Goal: Task Accomplishment & Management: Manage account settings

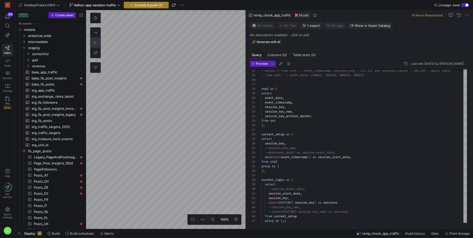
scroll to position [45, 0]
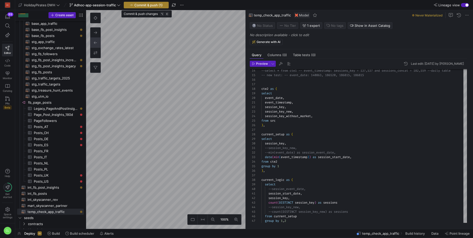
click at [162, 3] on span "Commit & push (1)" at bounding box center [148, 5] width 28 height 4
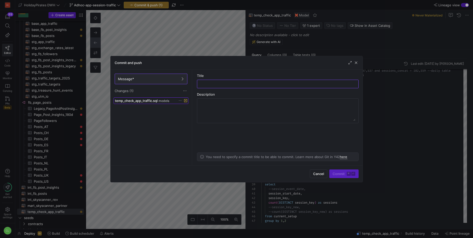
click at [163, 101] on span "models" at bounding box center [164, 101] width 11 height 4
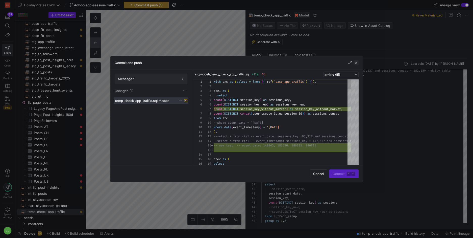
click at [356, 62] on span "button" at bounding box center [356, 62] width 5 height 5
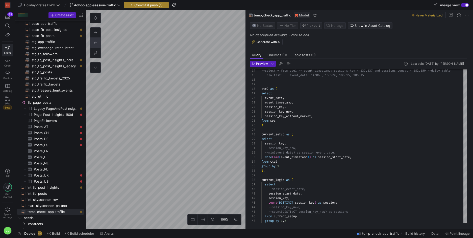
click at [159, 5] on span "Commit & push (1)" at bounding box center [148, 5] width 28 height 4
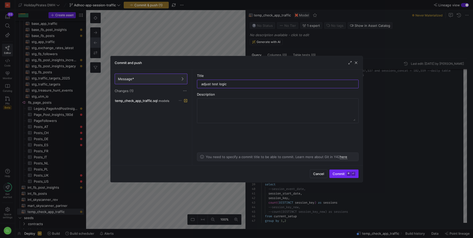
type input "adjust test logic"
click at [339, 171] on span "submit" at bounding box center [344, 173] width 29 height 8
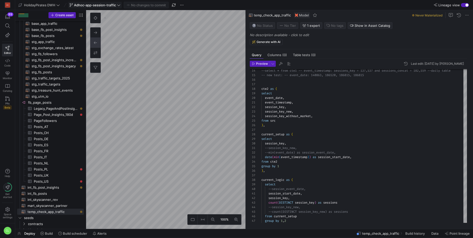
click at [115, 6] on span "Adhoc-app-session-traffic" at bounding box center [95, 5] width 42 height 4
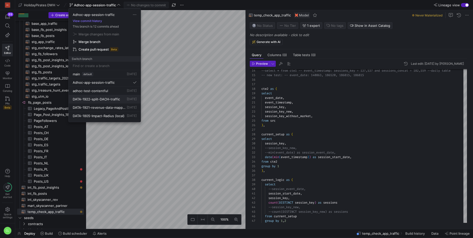
click at [116, 100] on span "DATA-1922-split-DACH-traffic" at bounding box center [96, 99] width 47 height 4
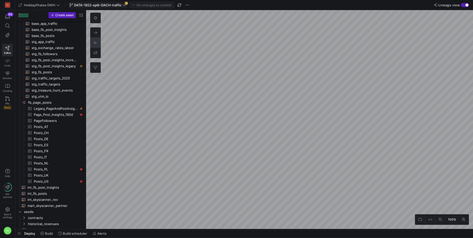
click at [118, 3] on span "DATA-1922-split-DACH-traffic" at bounding box center [97, 5] width 47 height 4
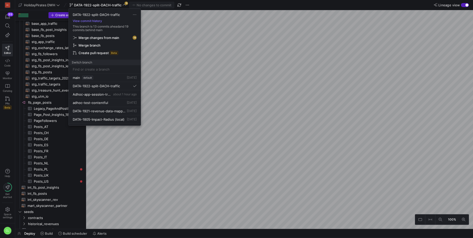
click at [114, 38] on span "Merge changes from main" at bounding box center [99, 38] width 41 height 4
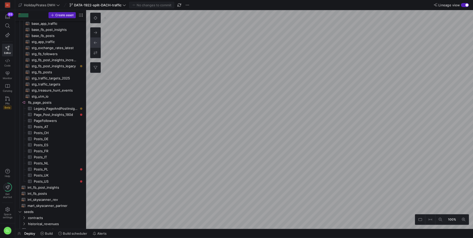
scroll to position [48, 0]
click at [9, 100] on icon at bounding box center [7, 98] width 5 height 5
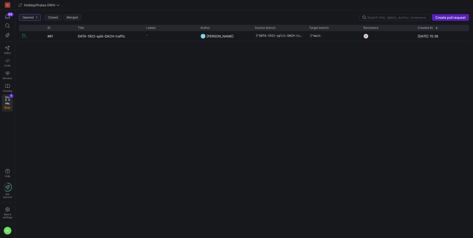
click at [248, 42] on div "#61 DATA-1922-split-DACH-traffic - [GEOGRAPHIC_DATA] DATA-1922-split-DACH-traff…" at bounding box center [244, 132] width 450 height 203
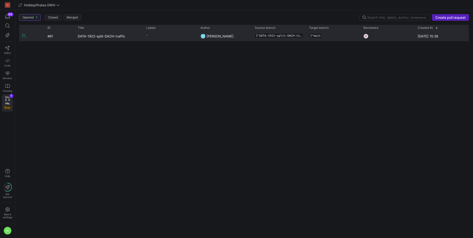
click at [250, 39] on div "[PERSON_NAME]" at bounding box center [225, 36] width 54 height 10
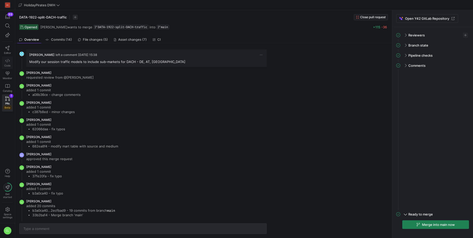
click at [6, 67] on span "Code" at bounding box center [7, 65] width 6 height 3
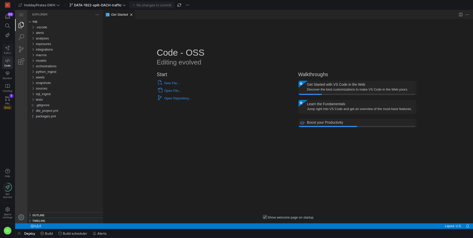
click at [7, 47] on icon at bounding box center [7, 48] width 5 height 5
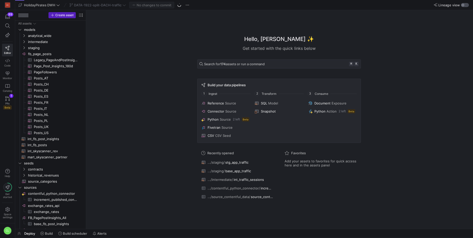
click at [465, 5] on div "button" at bounding box center [465, 5] width 8 height 4
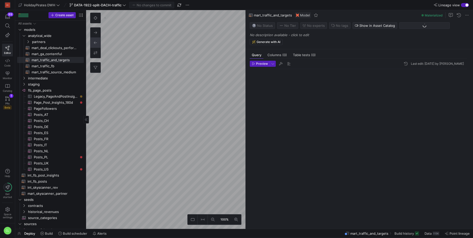
scroll to position [45, 0]
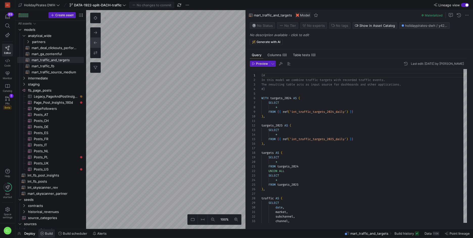
click at [50, 232] on span "Build" at bounding box center [49, 233] width 8 height 4
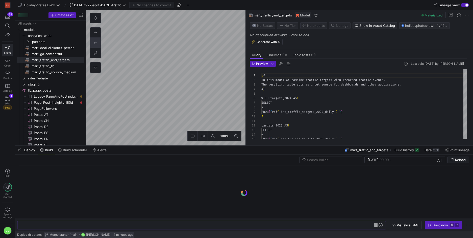
scroll to position [0, 61]
click at [42, 226] on div "y42 build -s mart_traffic_and_targets" at bounding box center [198, 225] width 357 height 4
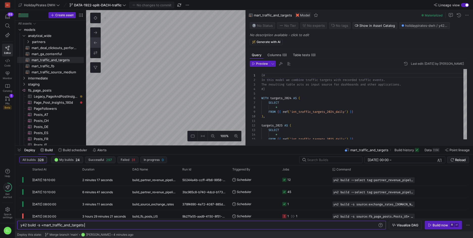
scroll to position [0, 64]
click at [112, 226] on div "y42 build -s +mart_traffic_and_targets" at bounding box center [198, 225] width 357 height 4
type textarea "y42 build -s +mart_traffic_and_targets +mart_traffic_source_medium"
click at [409, 225] on span "Visualize DAG" at bounding box center [408, 225] width 22 height 4
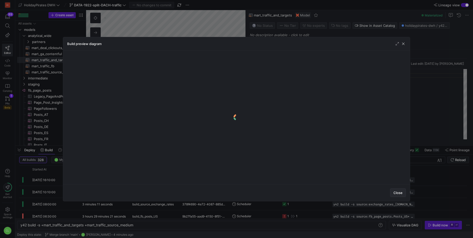
click at [397, 191] on span "Close" at bounding box center [398, 192] width 9 height 4
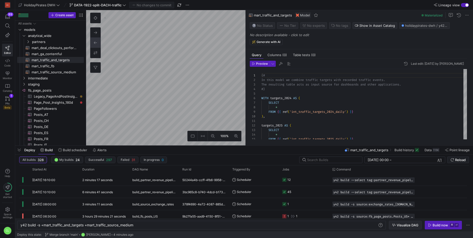
click at [401, 225] on span "Visualize DAG" at bounding box center [408, 225] width 22 height 4
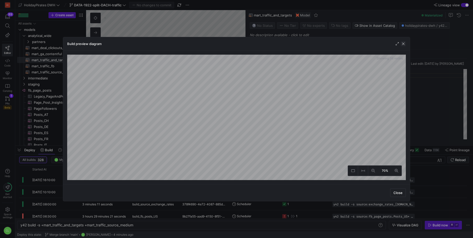
click at [405, 42] on span "button" at bounding box center [403, 43] width 5 height 5
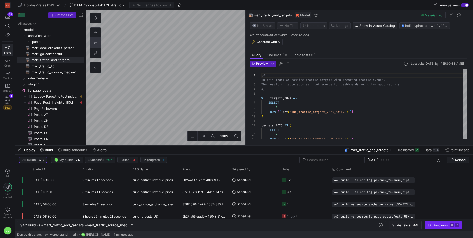
click at [437, 226] on div "Build now" at bounding box center [440, 225] width 15 height 4
click at [8, 98] on icon at bounding box center [7, 98] width 5 height 5
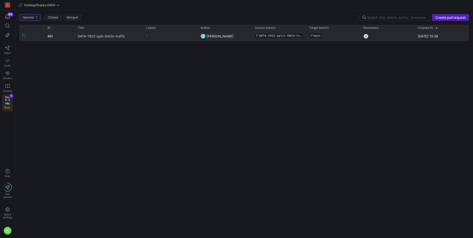
click at [130, 38] on link "DATA-1922-split-DACH-traffic" at bounding box center [109, 35] width 62 height 9
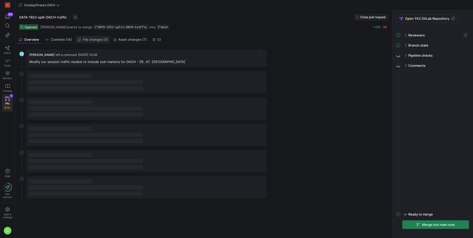
drag, startPoint x: 96, startPoint y: 44, endPoint x: 99, endPoint y: 42, distance: 2.9
click at [96, 44] on y42-pull-request-detail-view-overview "[PERSON_NAME] left a comment [DATE] 15:38 Modify our session traffic models to …" at bounding box center [202, 123] width 375 height 161
click at [99, 42] on link "File changes (5)" at bounding box center [93, 39] width 34 height 7
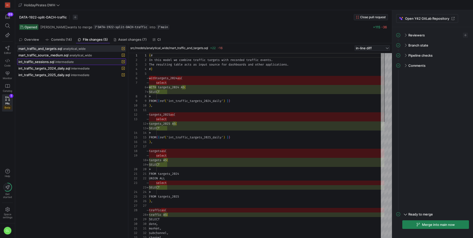
scroll to position [45, 0]
click at [84, 64] on span at bounding box center [71, 62] width 108 height 6
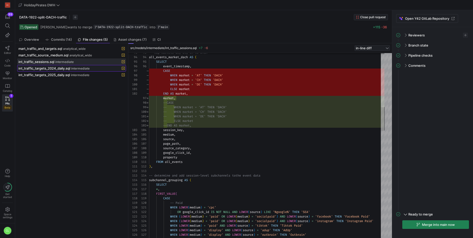
click at [83, 71] on span at bounding box center [71, 68] width 108 height 6
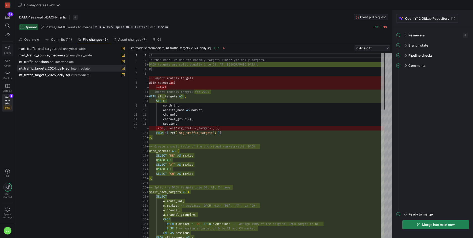
click at [9, 50] on icon at bounding box center [7, 48] width 4 height 5
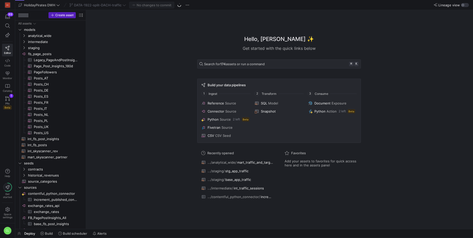
click at [135, 231] on div "Deploy Build Build scheduler Alerts" at bounding box center [244, 233] width 458 height 9
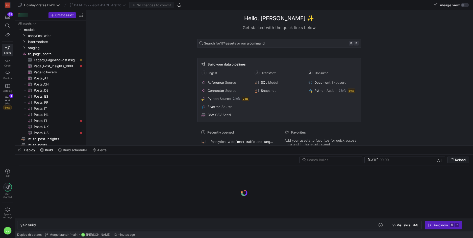
scroll to position [0, 15]
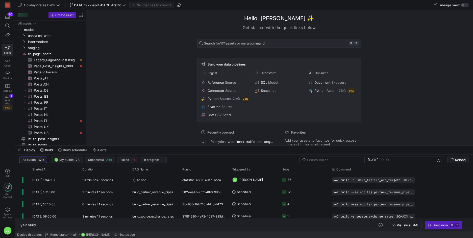
click at [6, 101] on link "PRs Beta 1" at bounding box center [7, 102] width 11 height 17
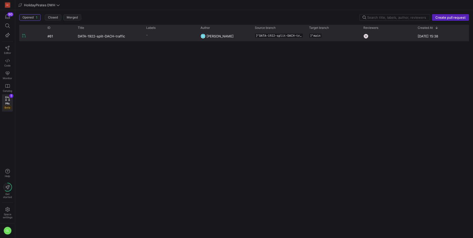
click at [190, 31] on y42-pull-request-list-view-label-cell-renderer "-" at bounding box center [170, 34] width 48 height 7
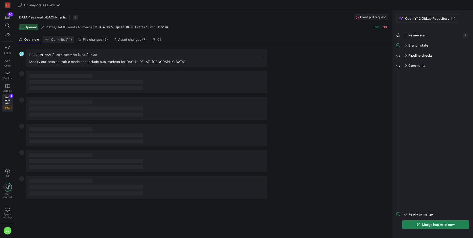
click at [60, 40] on span "Commits (14)" at bounding box center [61, 39] width 21 height 3
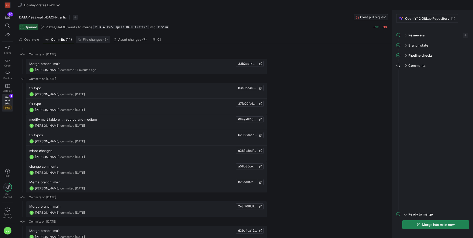
click at [87, 39] on span "File changes (5)" at bounding box center [95, 39] width 25 height 3
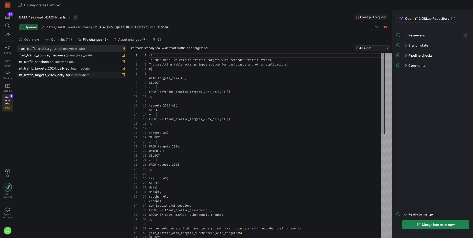
scroll to position [45, 0]
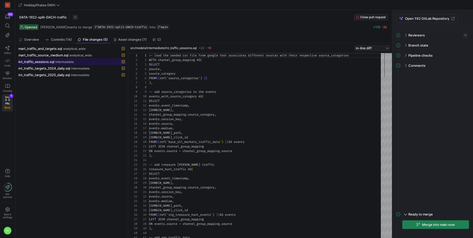
click at [58, 64] on span at bounding box center [71, 62] width 108 height 6
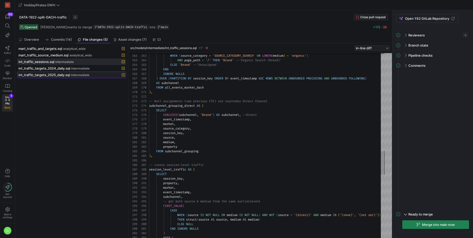
click at [90, 72] on span at bounding box center [71, 75] width 108 height 6
click at [93, 69] on div "int_traffic_targets_2024_daily.sql intermediate" at bounding box center [65, 68] width 95 height 4
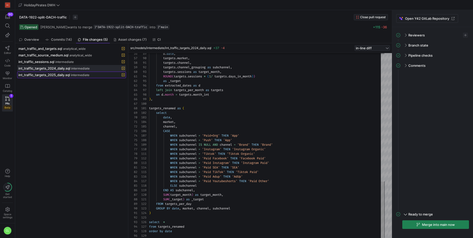
click at [71, 76] on span "intermediate" at bounding box center [80, 75] width 18 height 4
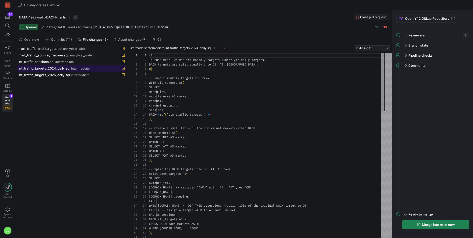
click at [72, 71] on span at bounding box center [71, 68] width 108 height 6
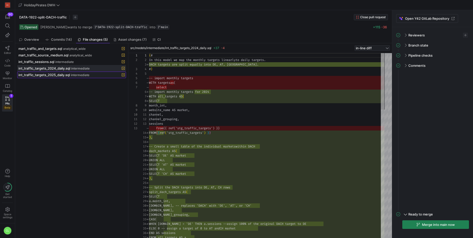
click at [75, 78] on button "int_traffic_targets_2025_daily.sql intermediate" at bounding box center [71, 74] width 109 height 7
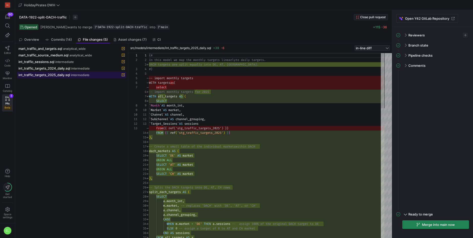
click at [81, 72] on span at bounding box center [71, 75] width 108 height 6
click at [86, 67] on span "intermediate" at bounding box center [80, 69] width 18 height 4
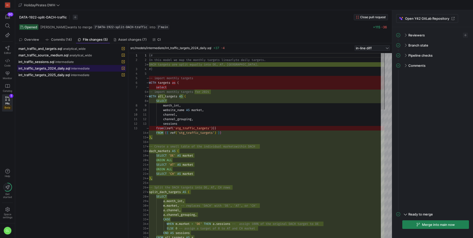
click at [82, 71] on span at bounding box center [71, 68] width 108 height 6
click at [79, 74] on span "intermediate" at bounding box center [80, 75] width 18 height 4
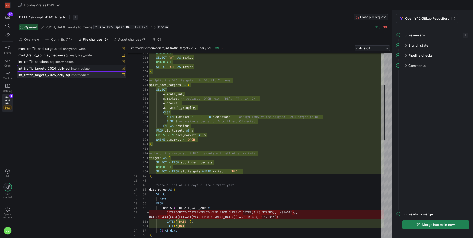
click at [80, 68] on span "intermediate" at bounding box center [80, 69] width 18 height 4
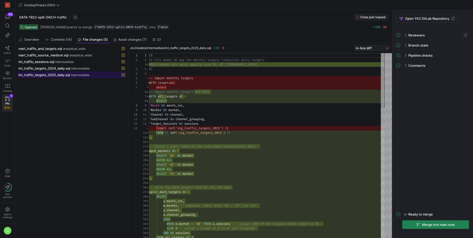
click at [84, 76] on span "intermediate" at bounding box center [80, 75] width 18 height 4
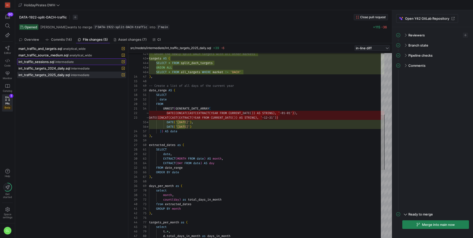
click at [89, 62] on div "int_traffic_sessions.sql intermediate" at bounding box center [65, 62] width 95 height 4
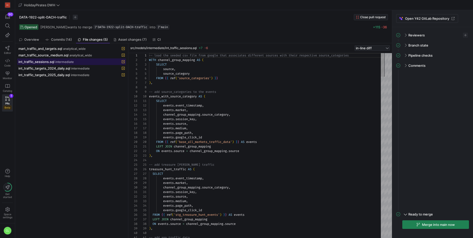
click at [94, 59] on span at bounding box center [71, 62] width 108 height 6
click at [94, 58] on button "int_traffic_sessions.sql intermediate" at bounding box center [71, 61] width 109 height 7
click at [92, 56] on div "mart_traffic_source_medium.sql analytical_wide" at bounding box center [65, 55] width 95 height 4
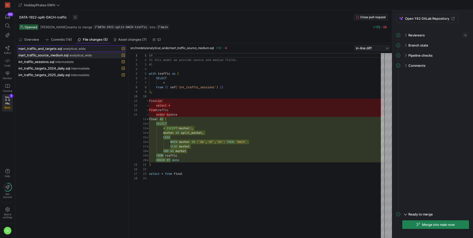
click at [57, 50] on span "mart_traffic_and_targets.sql" at bounding box center [40, 48] width 44 height 4
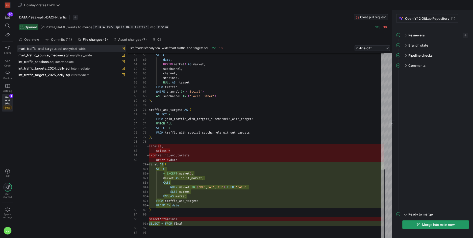
click at [448, 225] on span "Merge into main now" at bounding box center [438, 224] width 33 height 4
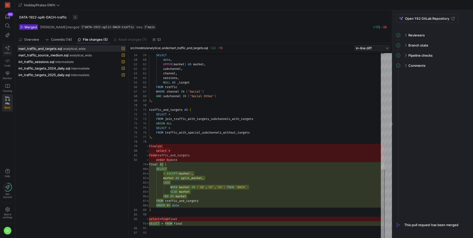
click at [9, 51] on span "Editor" at bounding box center [7, 52] width 7 height 3
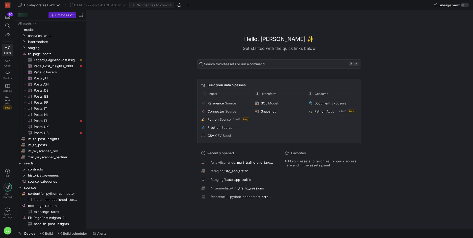
click at [122, 8] on div "DATA-1922-split-DACH-traffic" at bounding box center [97, 5] width 59 height 7
click at [124, 7] on span "DATA-1922-split-DACH-traffic" at bounding box center [97, 5] width 57 height 4
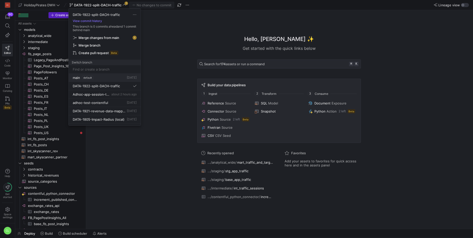
click at [107, 78] on div "main default [DATE]" at bounding box center [105, 78] width 64 height 4
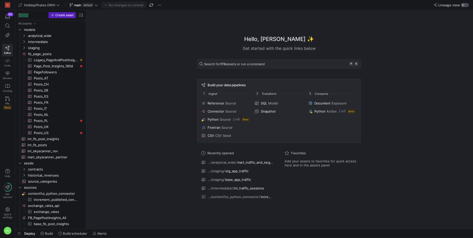
click at [466, 5] on div "button" at bounding box center [465, 5] width 8 height 4
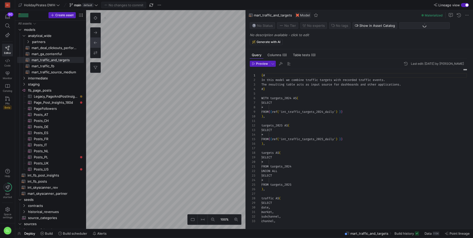
scroll to position [45, 0]
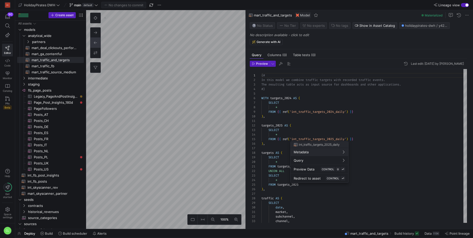
click at [395, 198] on div at bounding box center [236, 119] width 473 height 238
